Goal: Task Accomplishment & Management: Complete application form

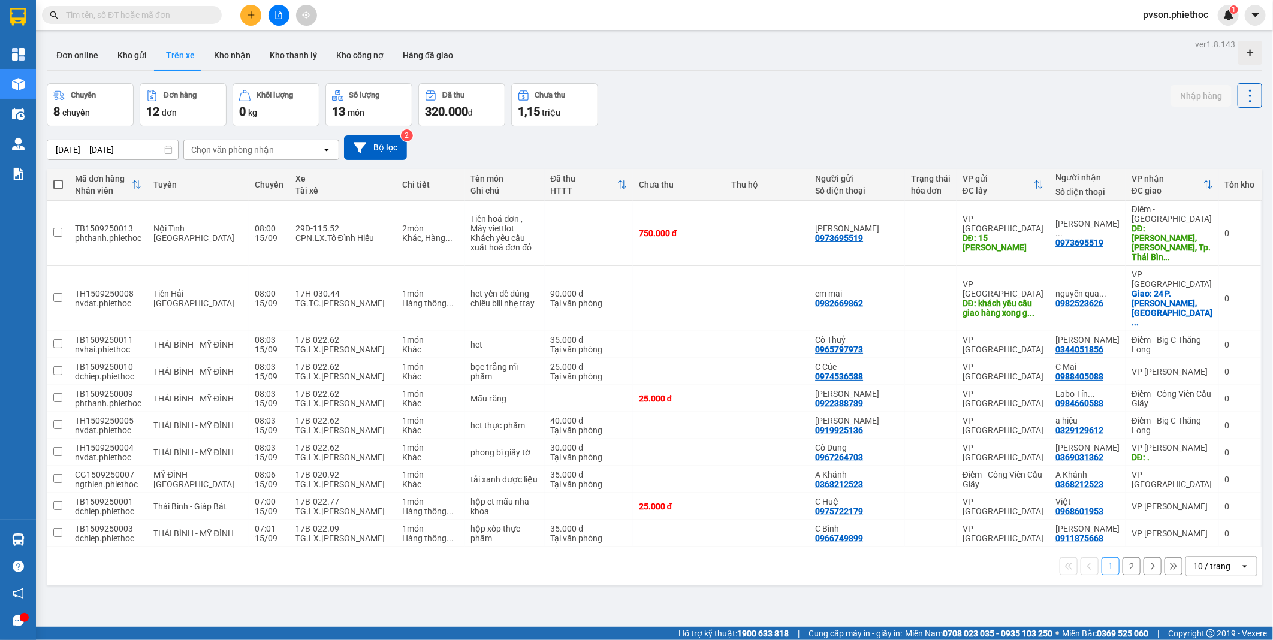
click at [162, 6] on span at bounding box center [132, 15] width 180 height 18
click at [162, 16] on input "text" at bounding box center [136, 14] width 141 height 13
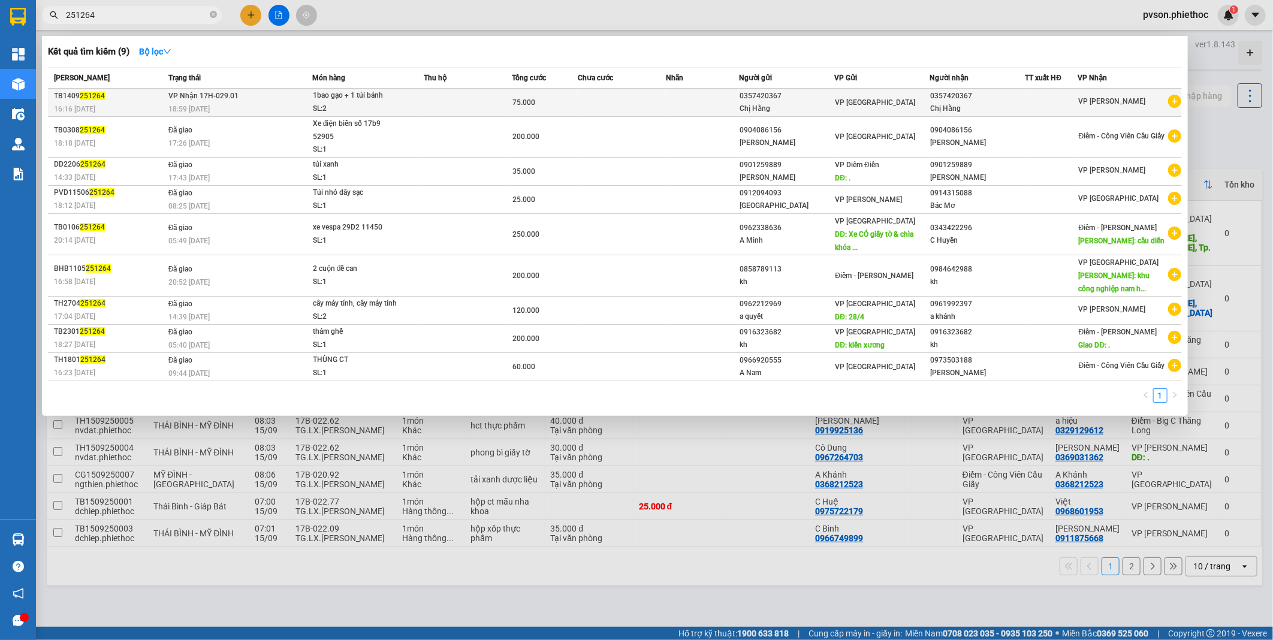
type input "251264"
click at [461, 104] on td at bounding box center [468, 103] width 88 height 28
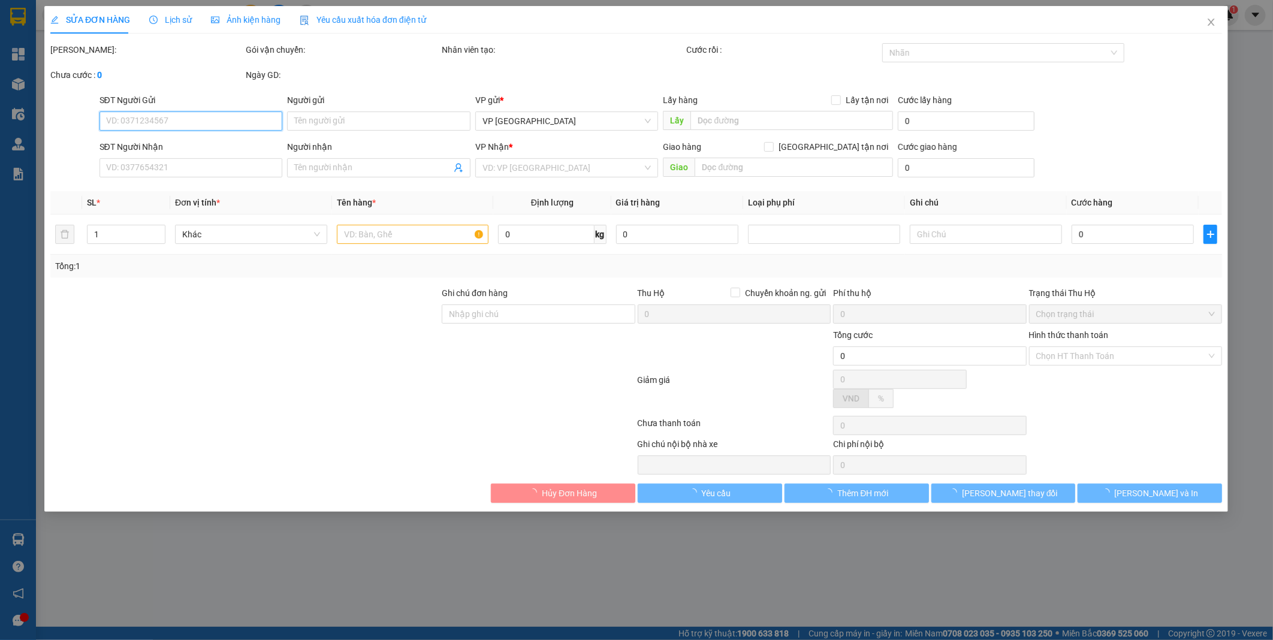
type input "0357420367"
type input "Chị Hằng"
type input "0357420367"
type input "Chị Hằng"
type input "75.000"
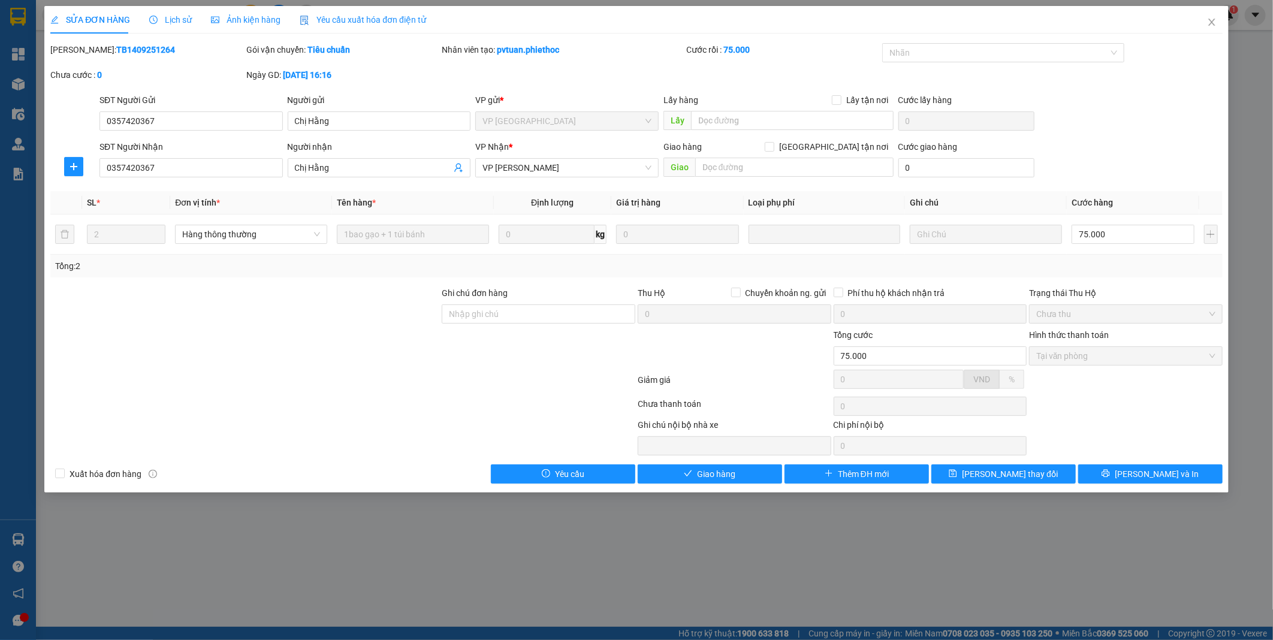
click at [174, 16] on span "Lịch sử" at bounding box center [170, 20] width 43 height 10
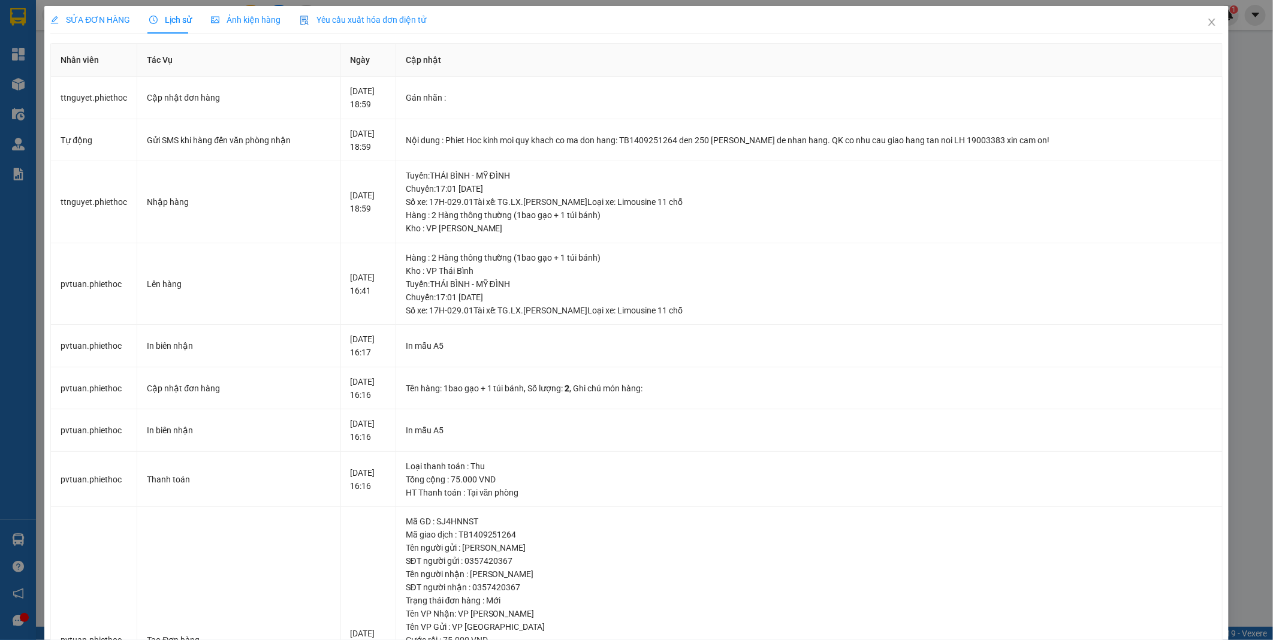
click at [87, 17] on span "SỬA ĐƠN HÀNG" at bounding box center [90, 20] width 80 height 10
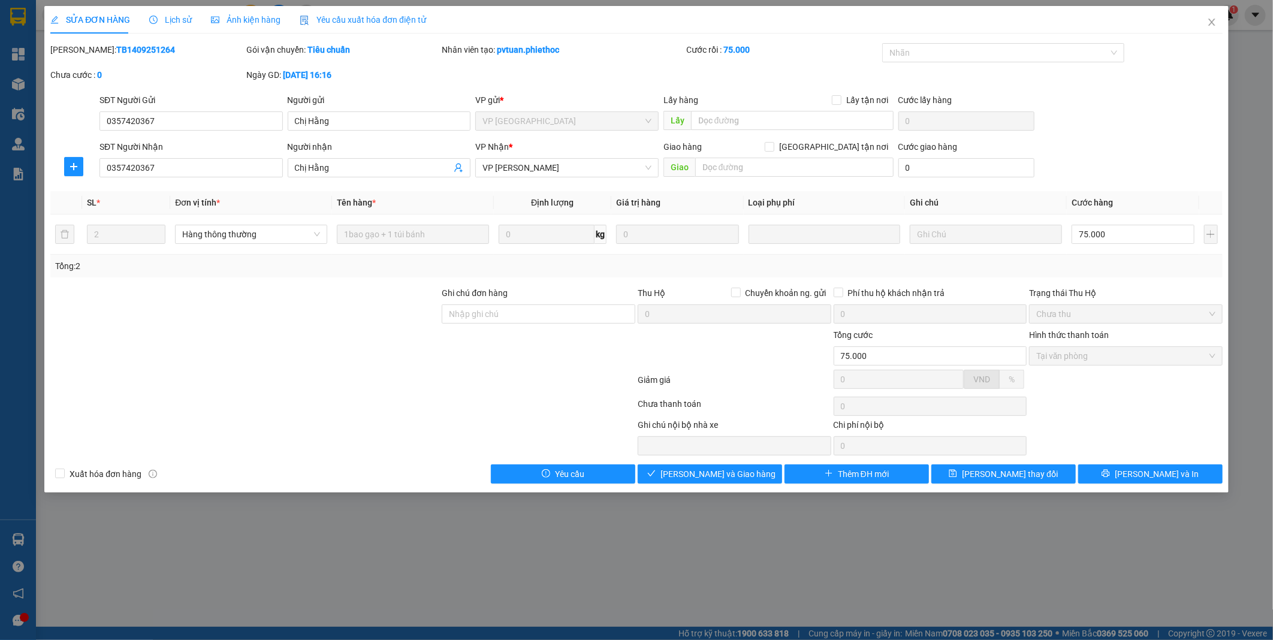
click at [180, 17] on span "Lịch sử" at bounding box center [170, 20] width 43 height 10
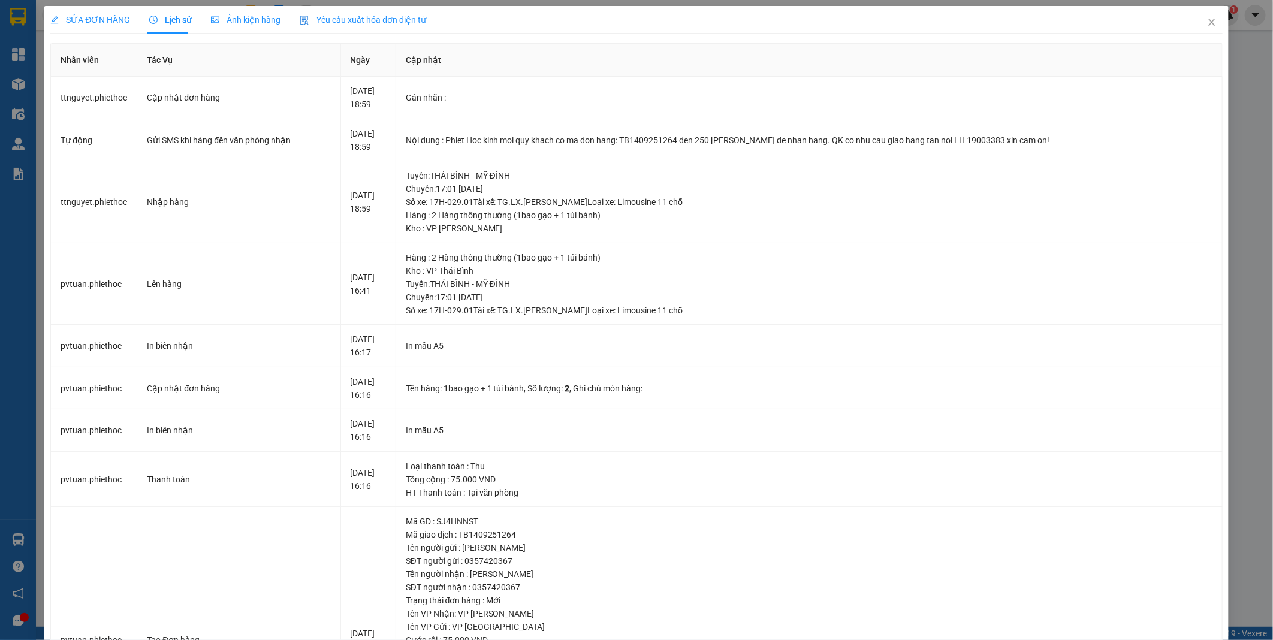
click at [102, 22] on span "SỬA ĐƠN HÀNG" at bounding box center [90, 20] width 80 height 10
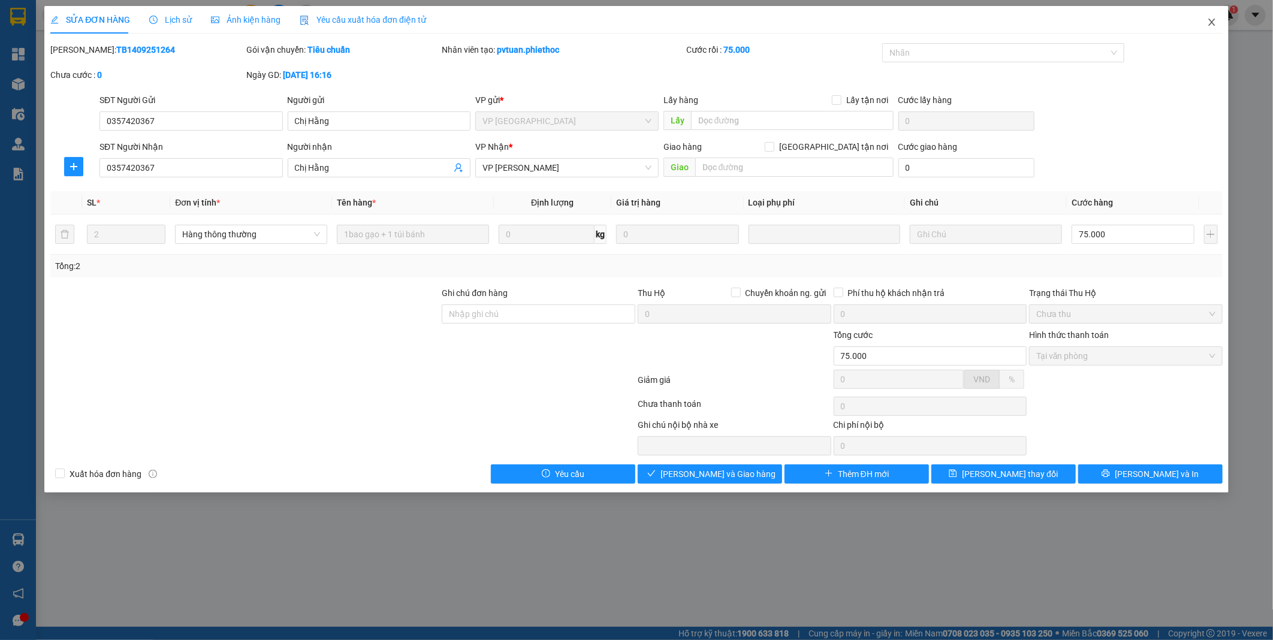
click at [1212, 23] on icon "close" at bounding box center [1211, 22] width 7 height 7
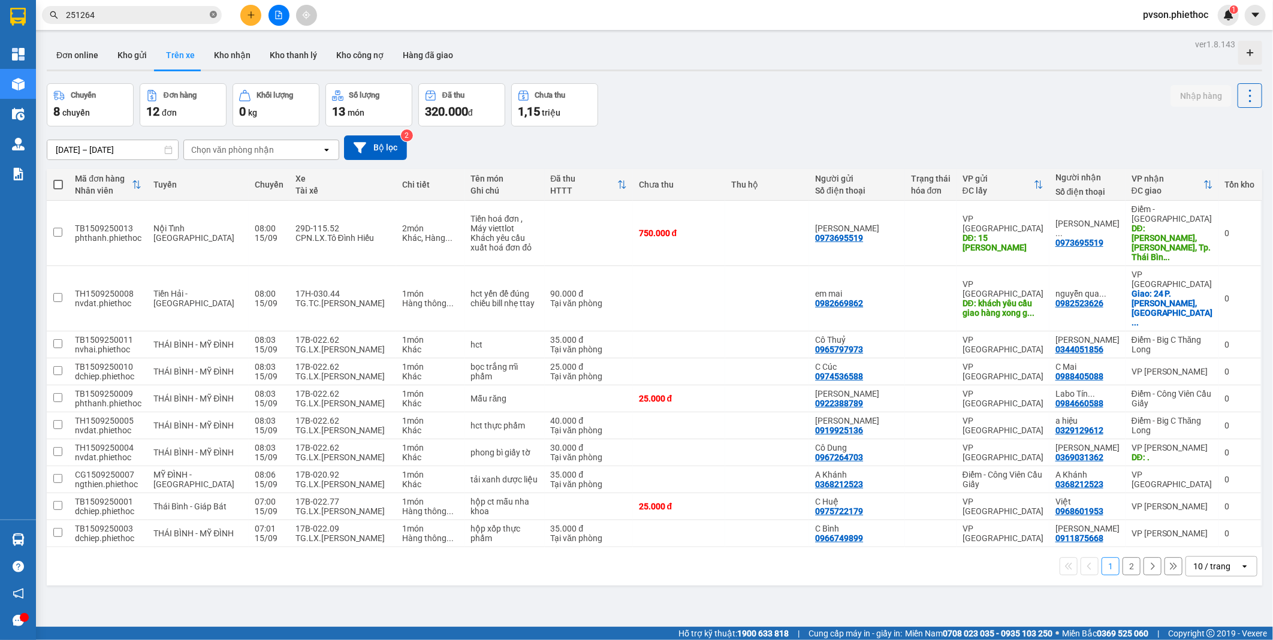
click at [216, 16] on icon "close-circle" at bounding box center [213, 14] width 7 height 7
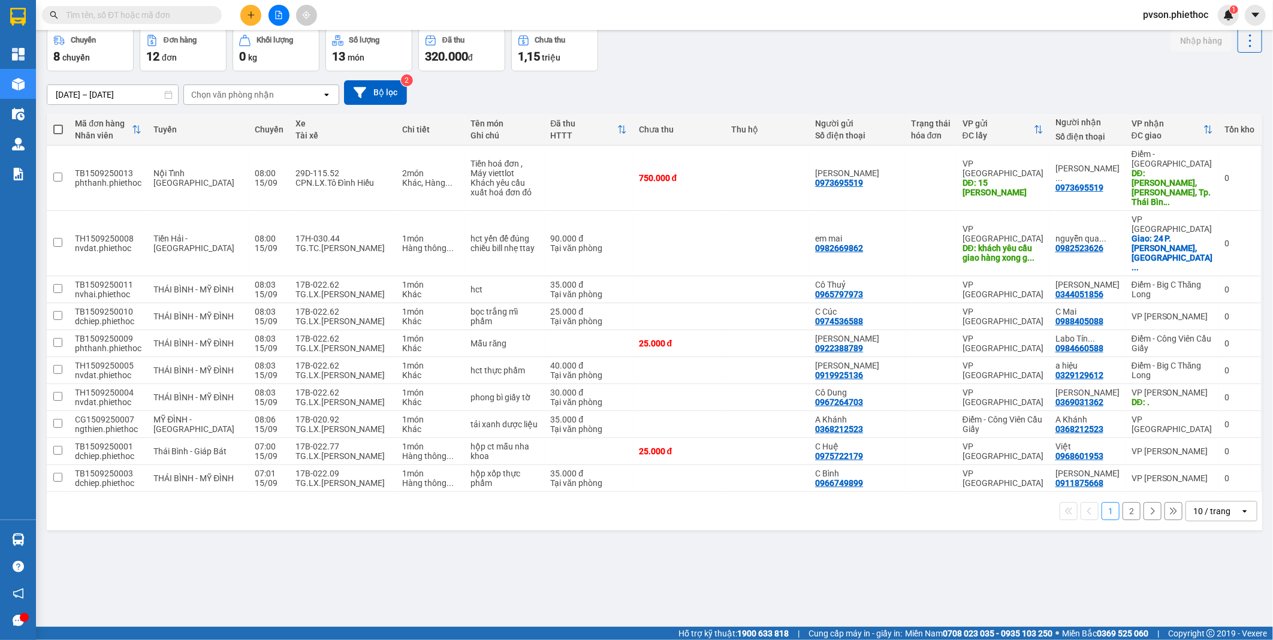
click at [1211, 505] on div "10 / trang" at bounding box center [1211, 511] width 37 height 12
click at [1208, 597] on span "100 / trang" at bounding box center [1206, 597] width 43 height 12
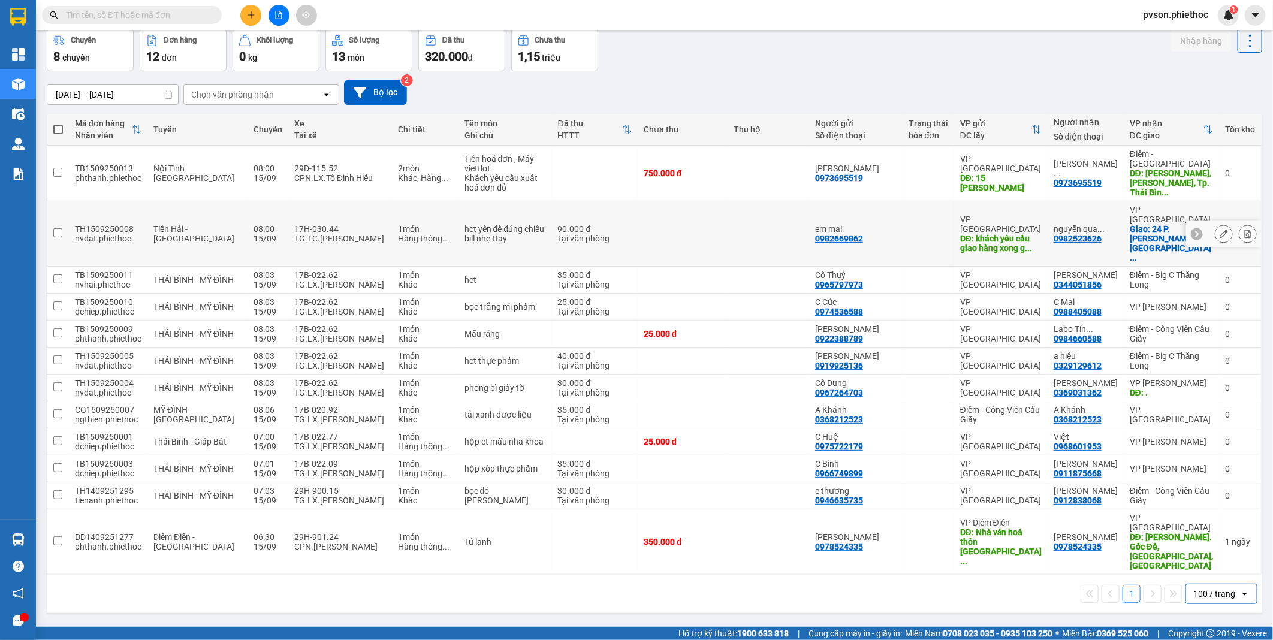
scroll to position [0, 0]
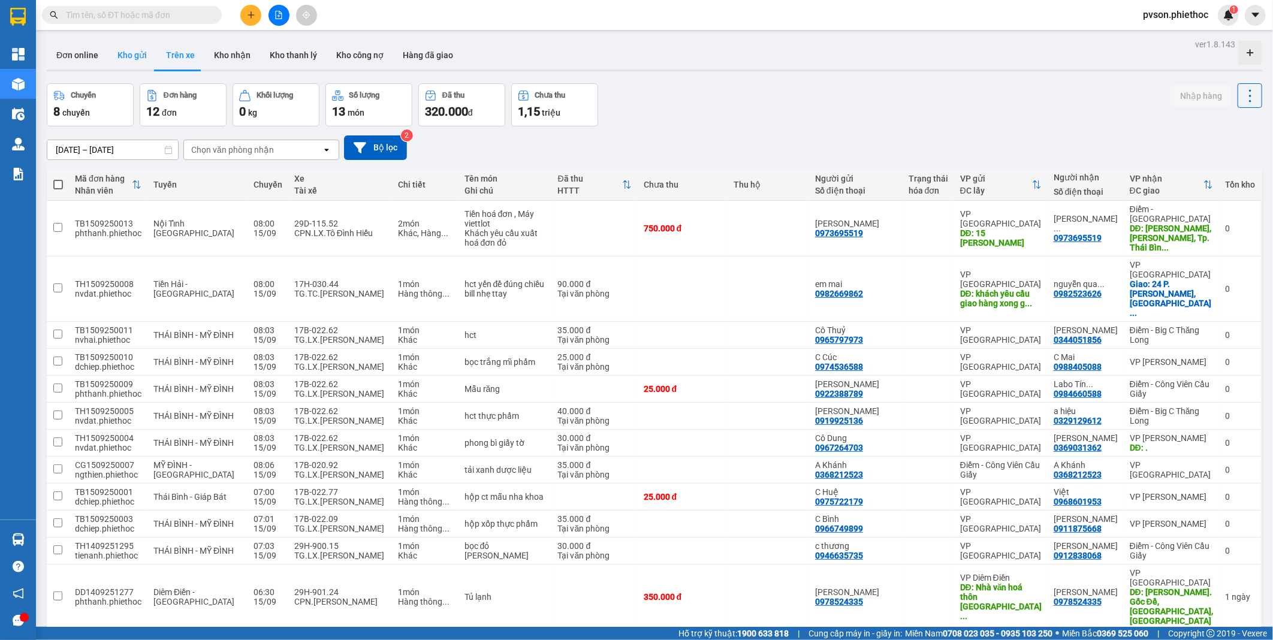
click at [138, 53] on button "Kho gửi" at bounding box center [132, 55] width 49 height 29
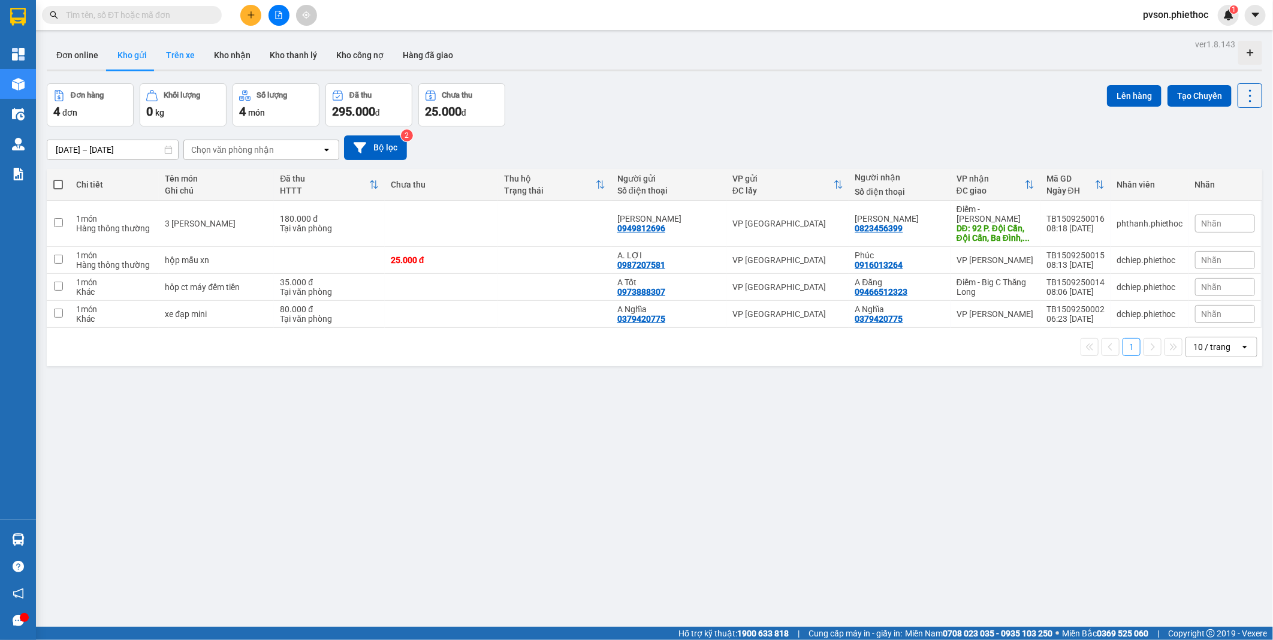
click at [189, 58] on button "Trên xe" at bounding box center [180, 55] width 48 height 29
